Goal: Find specific fact: Find specific fact

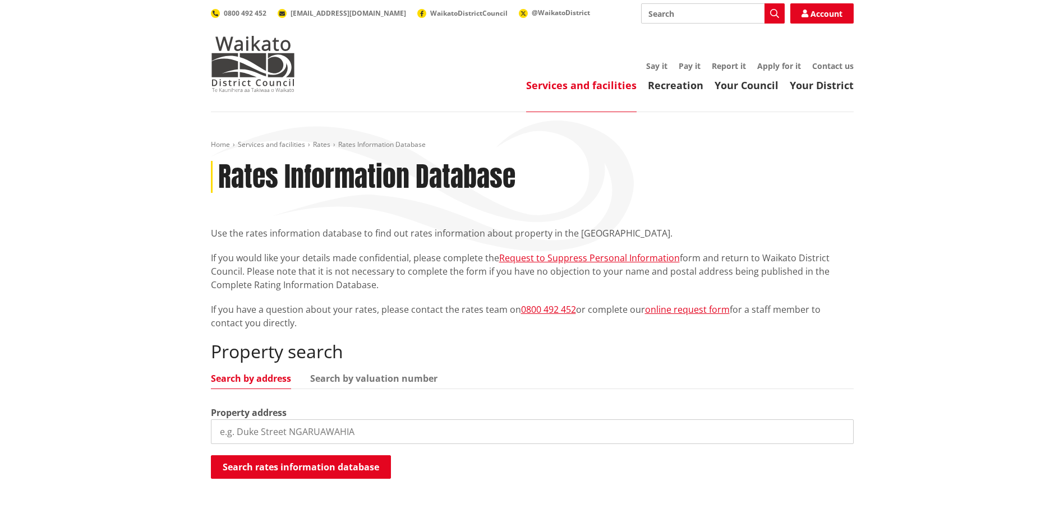
click at [240, 431] on input "search" at bounding box center [532, 432] width 643 height 25
click at [269, 432] on input "3A [PERSON_NAME]" at bounding box center [532, 432] width 643 height 25
click at [272, 466] on button "Search rates information database" at bounding box center [301, 467] width 180 height 24
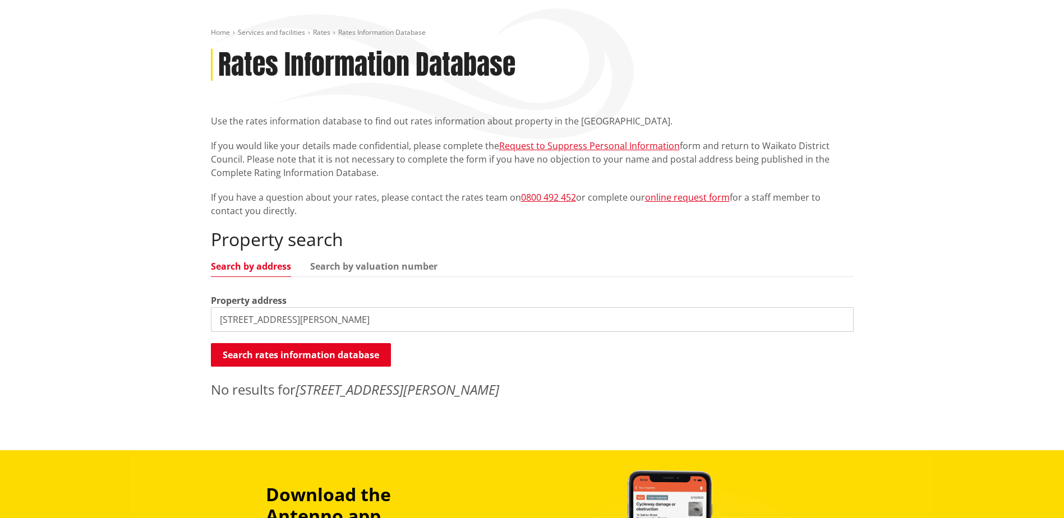
click at [227, 315] on input "[STREET_ADDRESS][PERSON_NAME]" at bounding box center [532, 319] width 643 height 25
click at [302, 322] on input "[STREET_ADDRESS][PERSON_NAME]" at bounding box center [532, 319] width 643 height 25
click at [228, 319] on input "[STREET_ADDRESS][PERSON_NAME]" at bounding box center [532, 319] width 643 height 25
click at [224, 320] on input "[STREET_ADDRESS][PERSON_NAME]" at bounding box center [532, 319] width 643 height 25
type input "[STREET_ADDRESS][PERSON_NAME]"
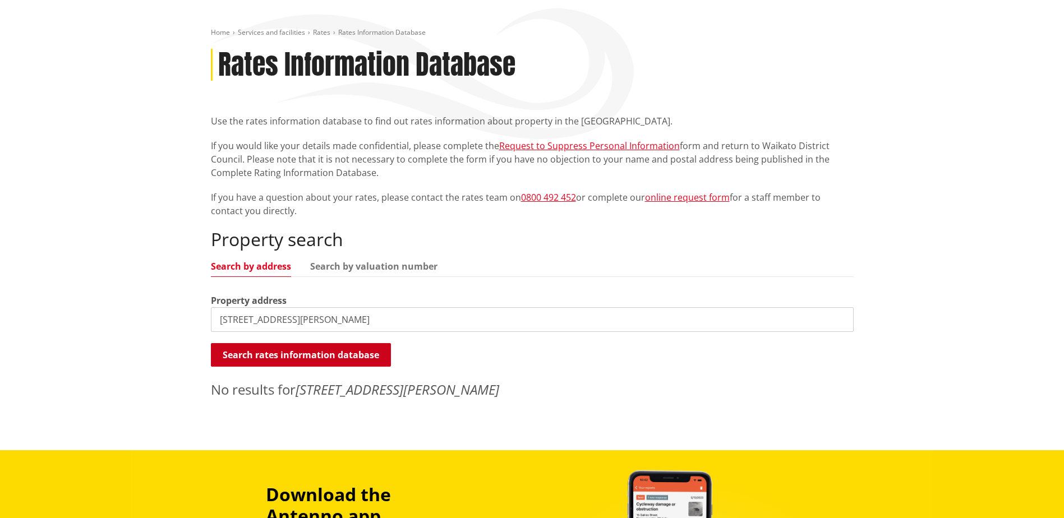
click at [283, 344] on button "Search rates information database" at bounding box center [301, 355] width 180 height 24
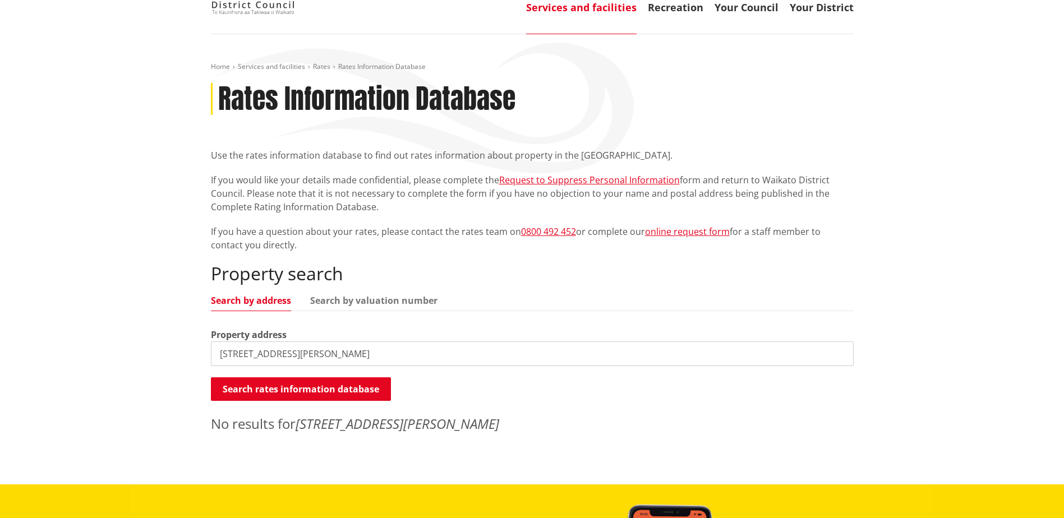
scroll to position [0, 0]
